Goal: Information Seeking & Learning: Learn about a topic

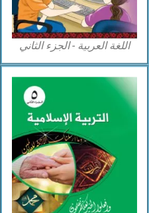
scroll to position [1221, 0]
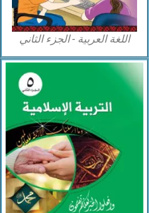
click at [107, 120] on img at bounding box center [75, 148] width 138 height 171
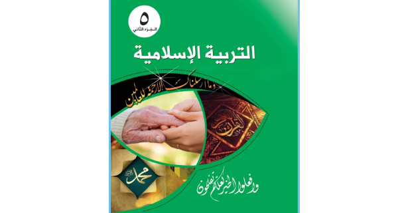
scroll to position [367, 0]
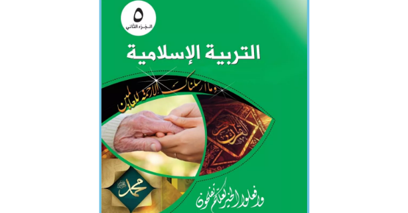
click at [149, 112] on img at bounding box center [204, 113] width 211 height 260
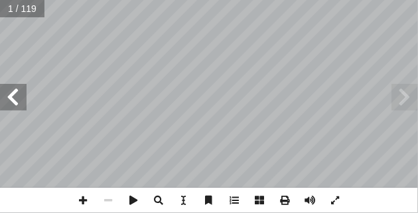
click at [400, 100] on span at bounding box center [405, 97] width 27 height 27
click at [19, 108] on span at bounding box center [13, 97] width 27 height 27
click at [12, 95] on span at bounding box center [13, 97] width 27 height 27
click at [3, 96] on span at bounding box center [13, 97] width 27 height 27
click at [17, 104] on span at bounding box center [13, 97] width 27 height 27
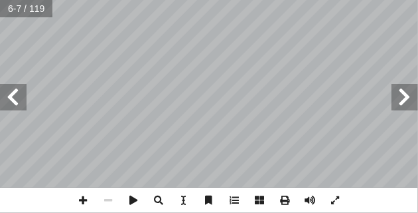
click at [15, 102] on span at bounding box center [13, 97] width 27 height 27
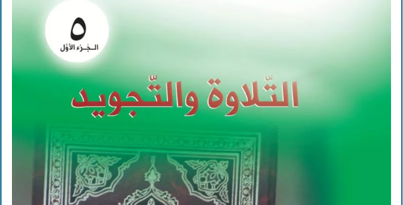
scroll to position [4548, 0]
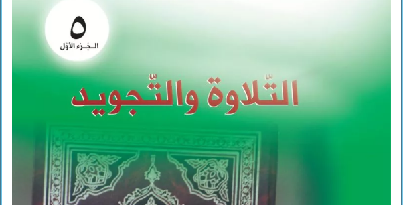
click at [143, 135] on img at bounding box center [201, 204] width 379 height 467
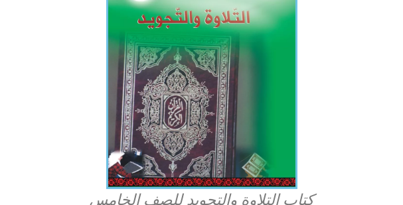
scroll to position [406, 0]
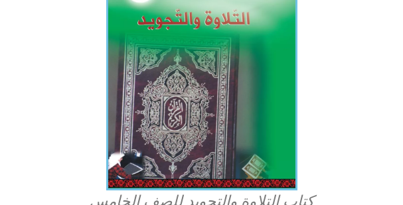
click at [276, 91] on img at bounding box center [201, 73] width 191 height 234
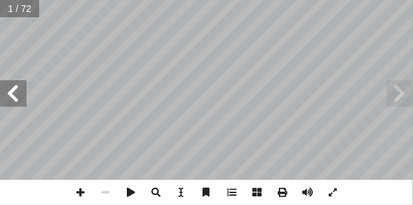
click at [23, 90] on span at bounding box center [13, 93] width 27 height 27
click at [19, 90] on span at bounding box center [13, 93] width 27 height 27
click at [21, 94] on span at bounding box center [13, 93] width 27 height 27
click at [19, 97] on span at bounding box center [13, 93] width 27 height 27
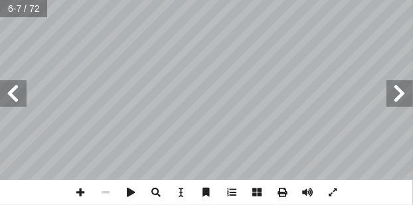
click at [25, 95] on span at bounding box center [13, 93] width 27 height 27
click at [23, 93] on span at bounding box center [13, 93] width 27 height 27
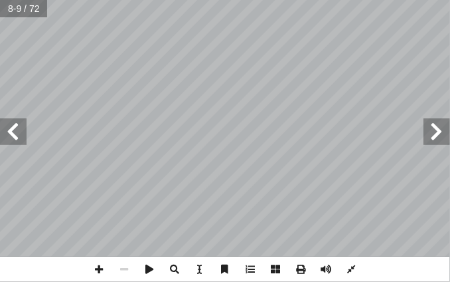
click at [26, 133] on span at bounding box center [13, 131] width 27 height 27
click at [412, 205] on div "6 حيم ". َّ لر � ِ حمن َّ لر � ِ ه ّ لل � "بسم البسملة: صيغة . ستعانه به � ل � …" at bounding box center [225, 141] width 450 height 282
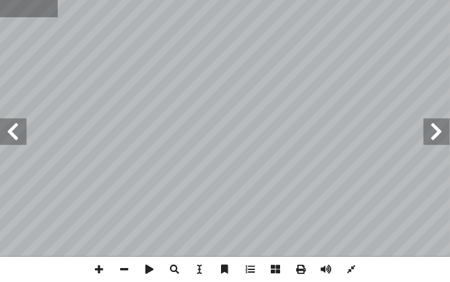
click at [18, 144] on span at bounding box center [13, 131] width 27 height 27
click at [412, 134] on span at bounding box center [437, 131] width 27 height 27
click at [412, 131] on span at bounding box center [437, 131] width 27 height 27
